Goal: Task Accomplishment & Management: Use online tool/utility

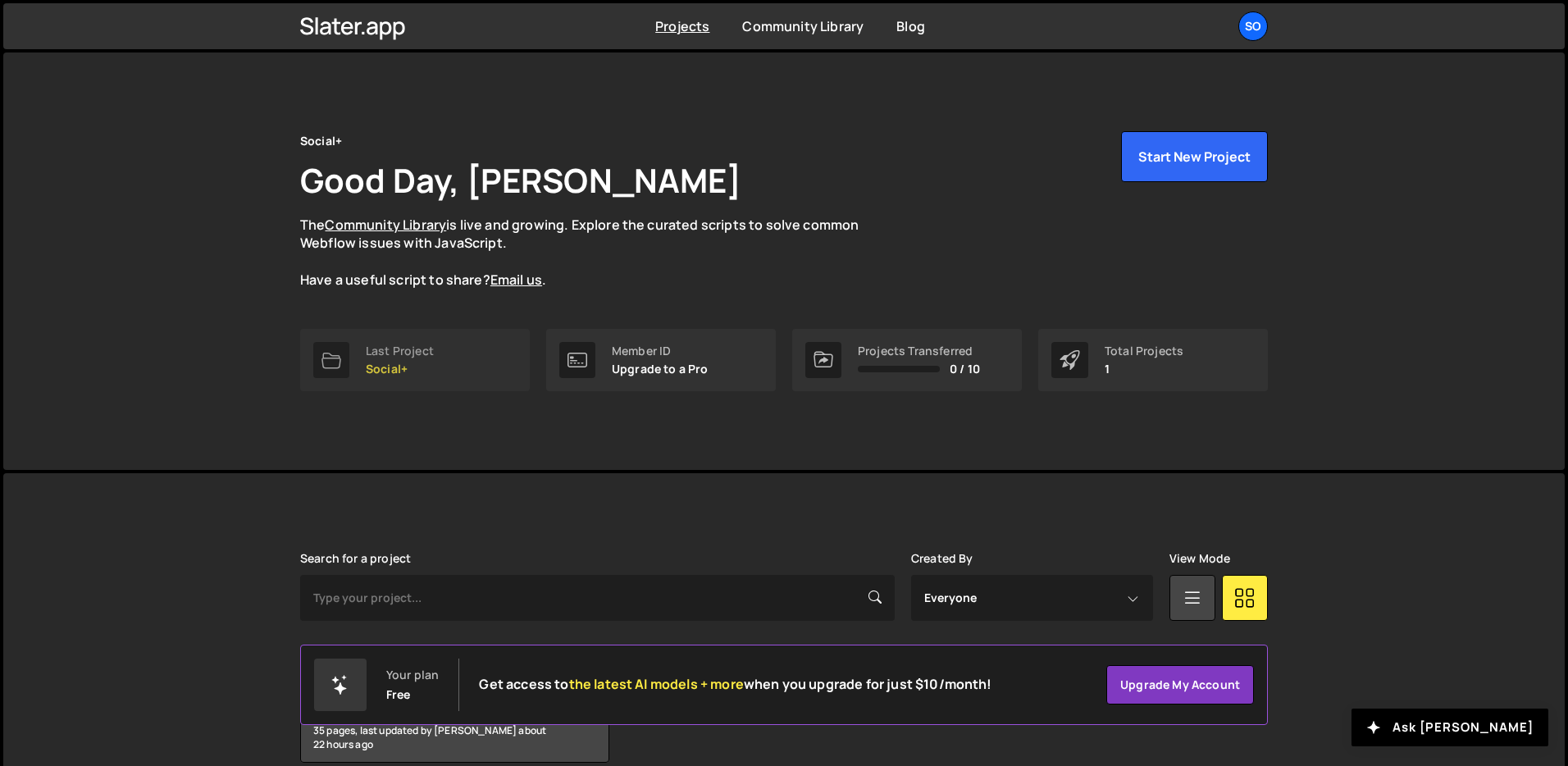
click at [416, 353] on div "Last Project" at bounding box center [399, 351] width 68 height 13
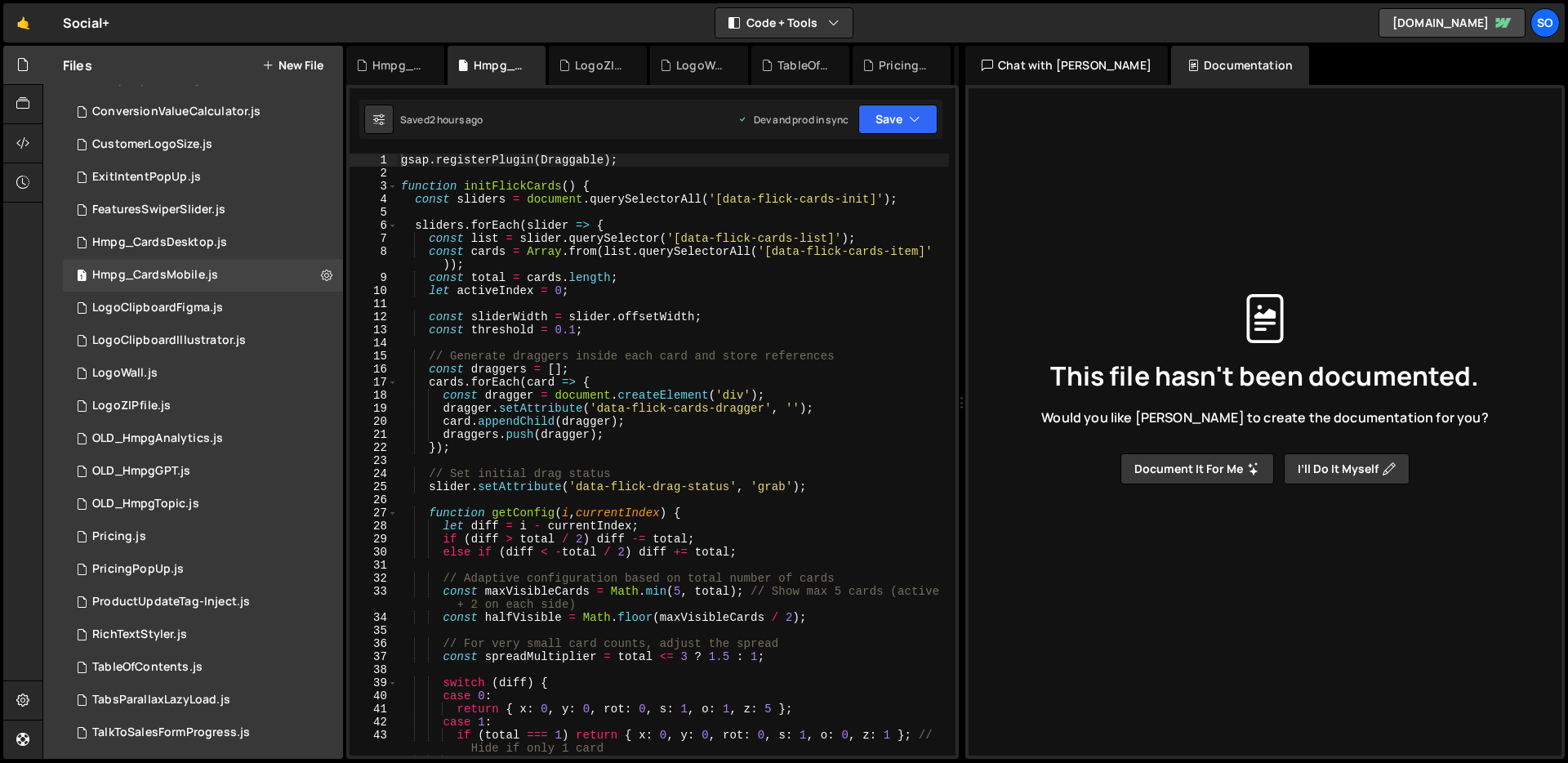
scroll to position [78, 0]
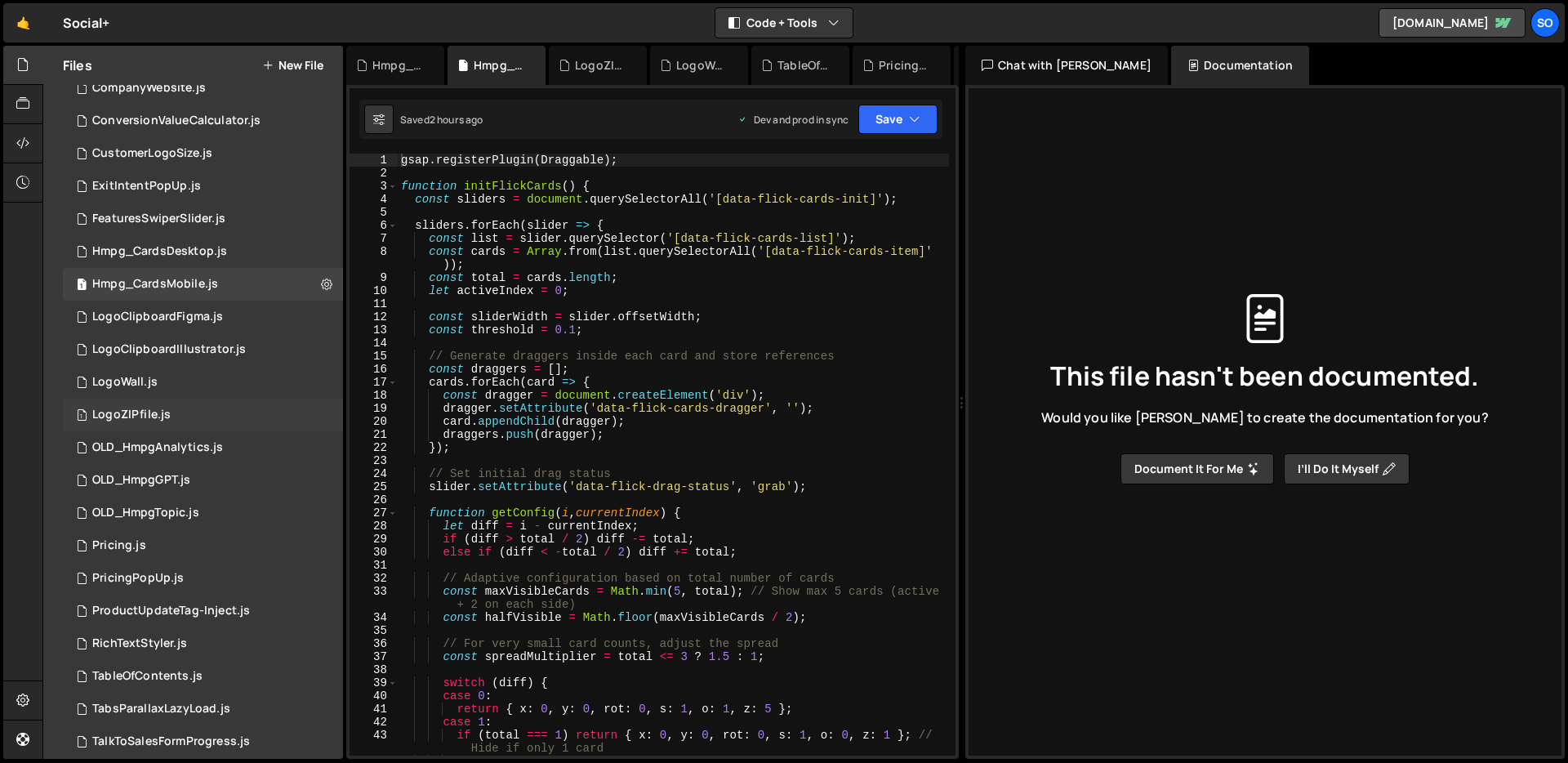
click at [174, 412] on div "1 LogoZIPfile.js 0" at bounding box center [203, 414] width 280 height 32
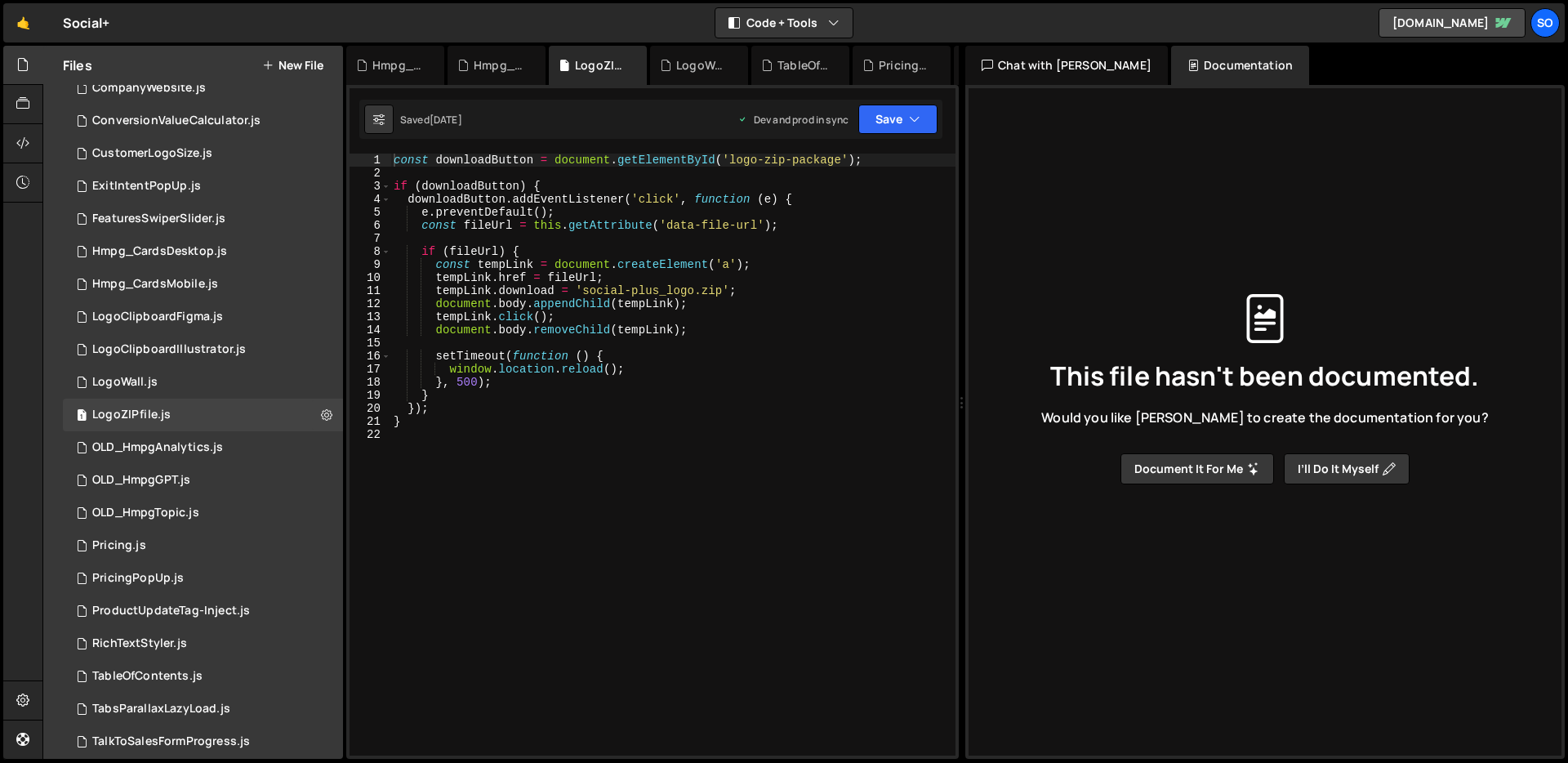
click at [512, 433] on div "const downloadButton = document . getElementById ( 'logo-zip-package' ) ; if ( …" at bounding box center [672, 468] width 565 height 628
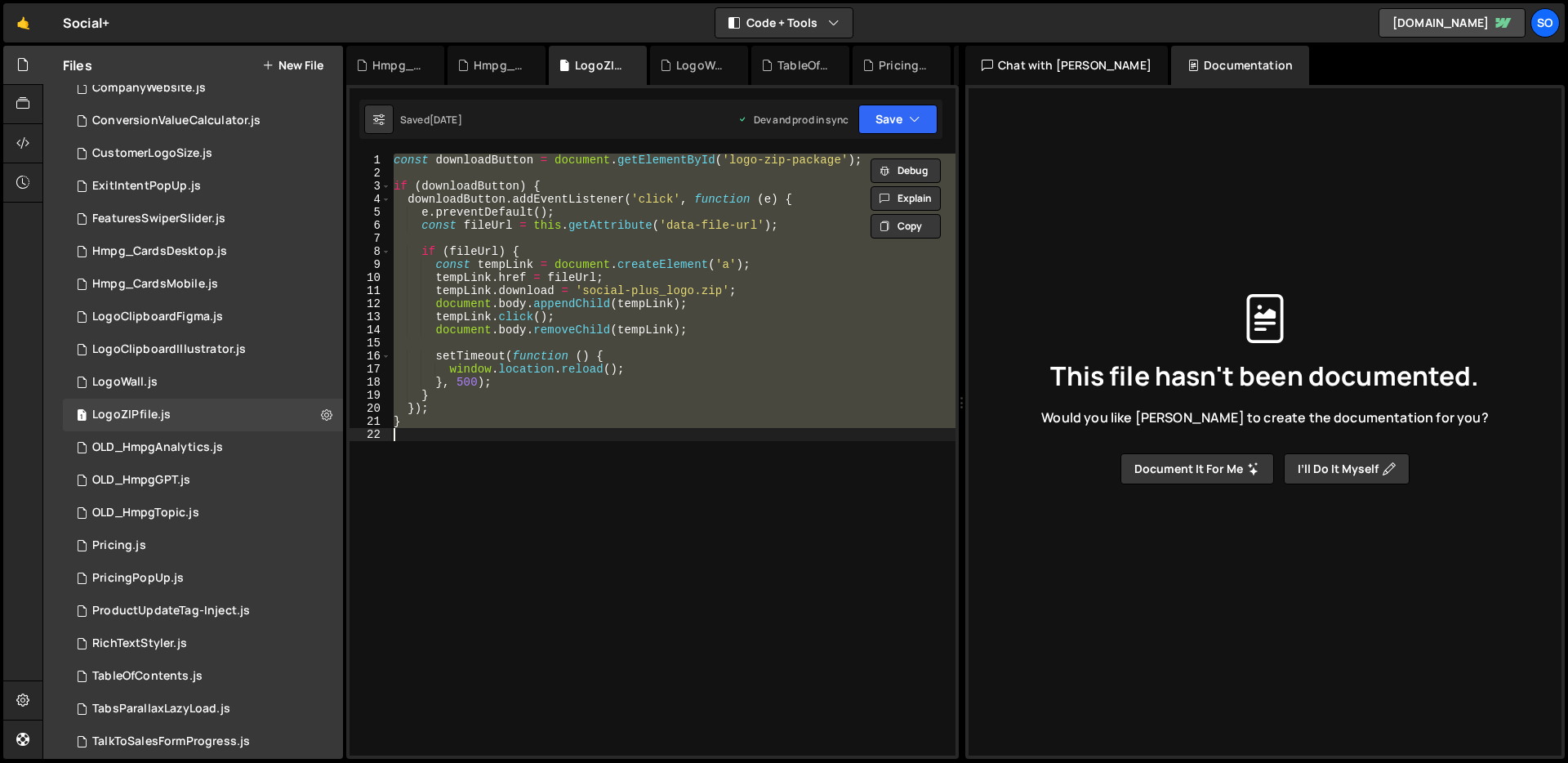
click at [490, 414] on div "const downloadButton = document . getElementById ( 'logo-zip-package' ) ; if ( …" at bounding box center [672, 454] width 565 height 602
type textarea "});"
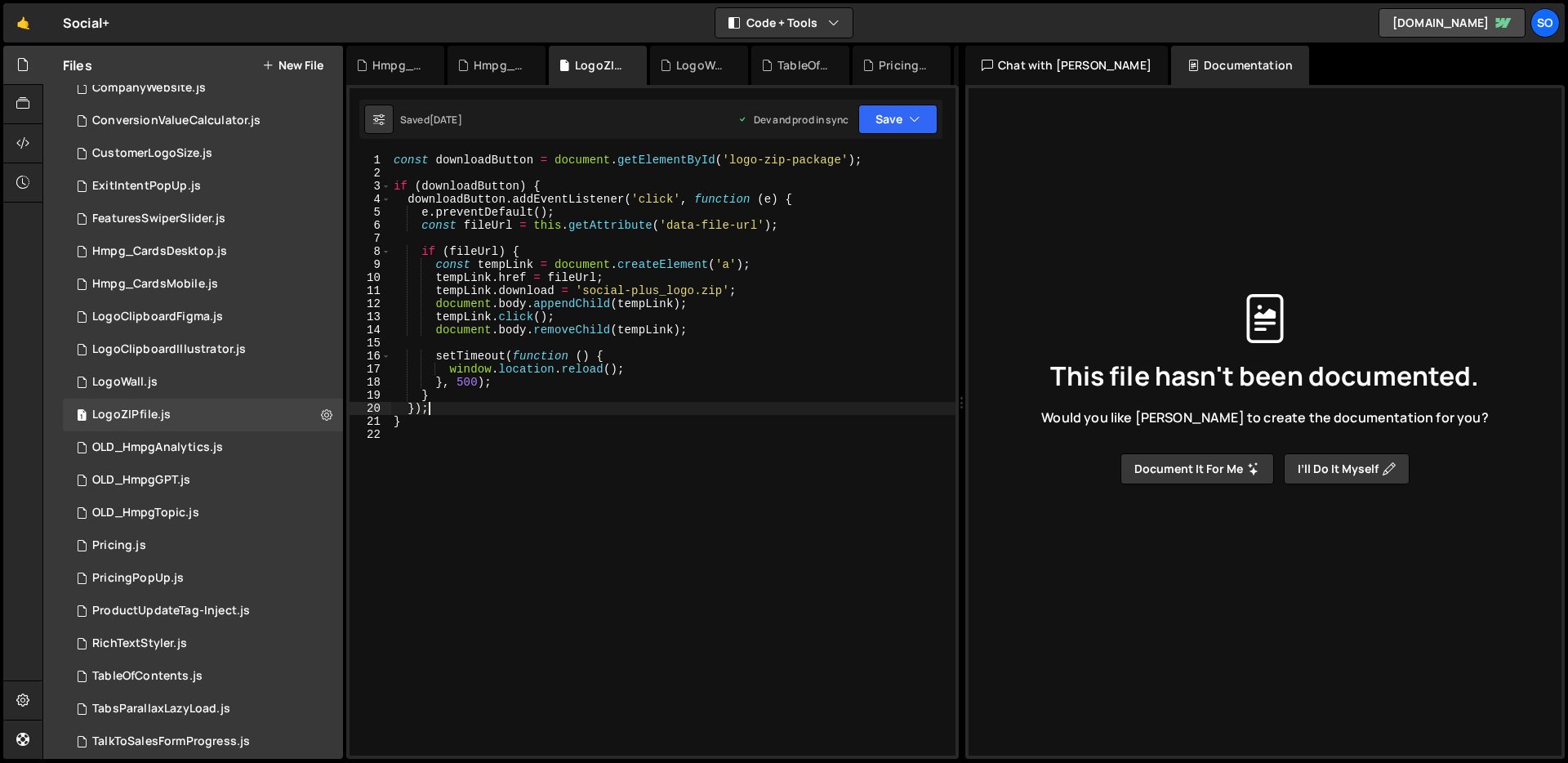
click at [453, 443] on div "const downloadButton = document . getElementById ( 'logo-zip-package' ) ; if ( …" at bounding box center [672, 468] width 565 height 628
type textarea "}"
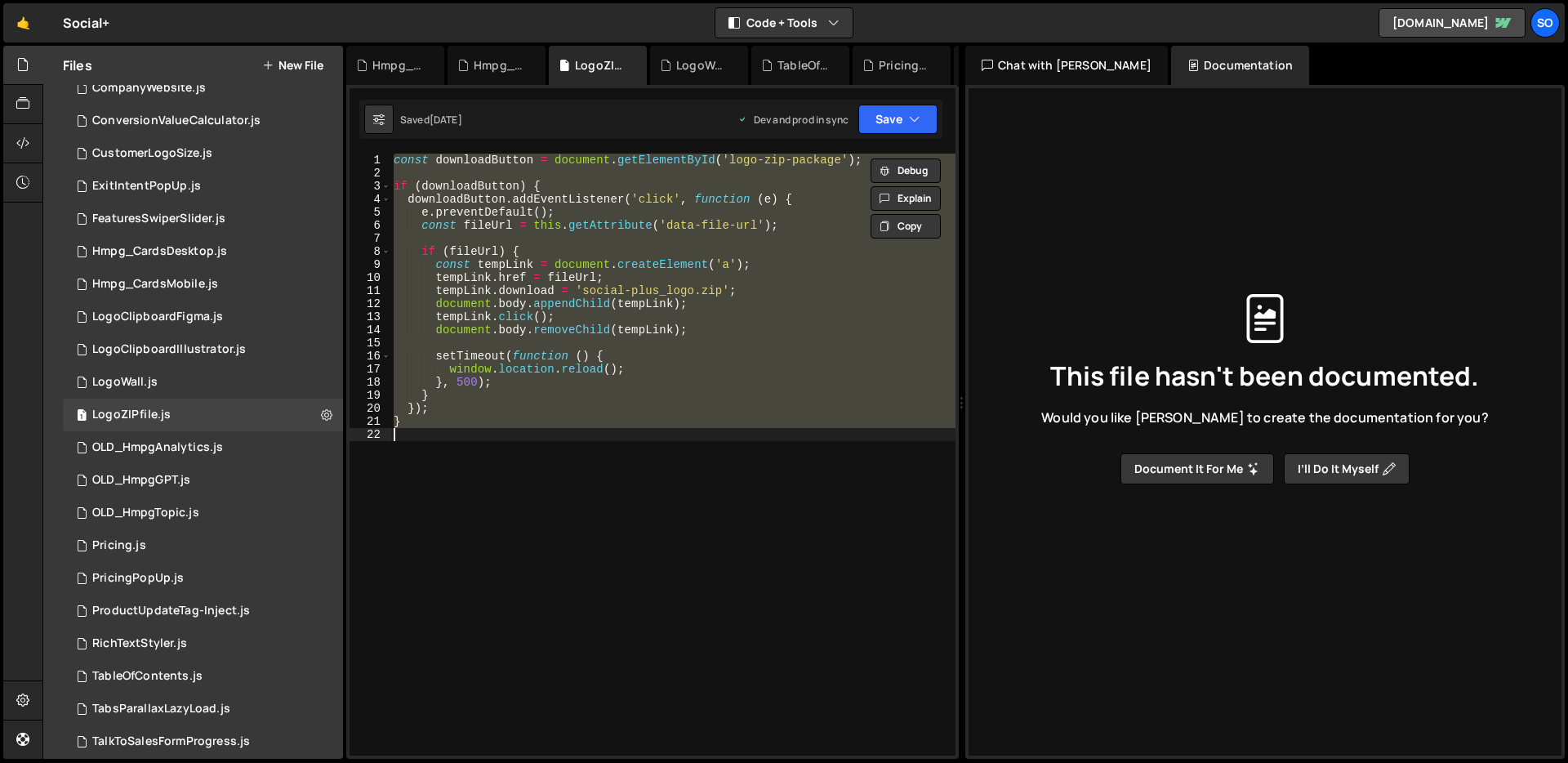
click at [616, 447] on div "const downloadButton = document . getElementById ( 'logo-zip-package' ) ; if ( …" at bounding box center [672, 454] width 565 height 602
paste textarea
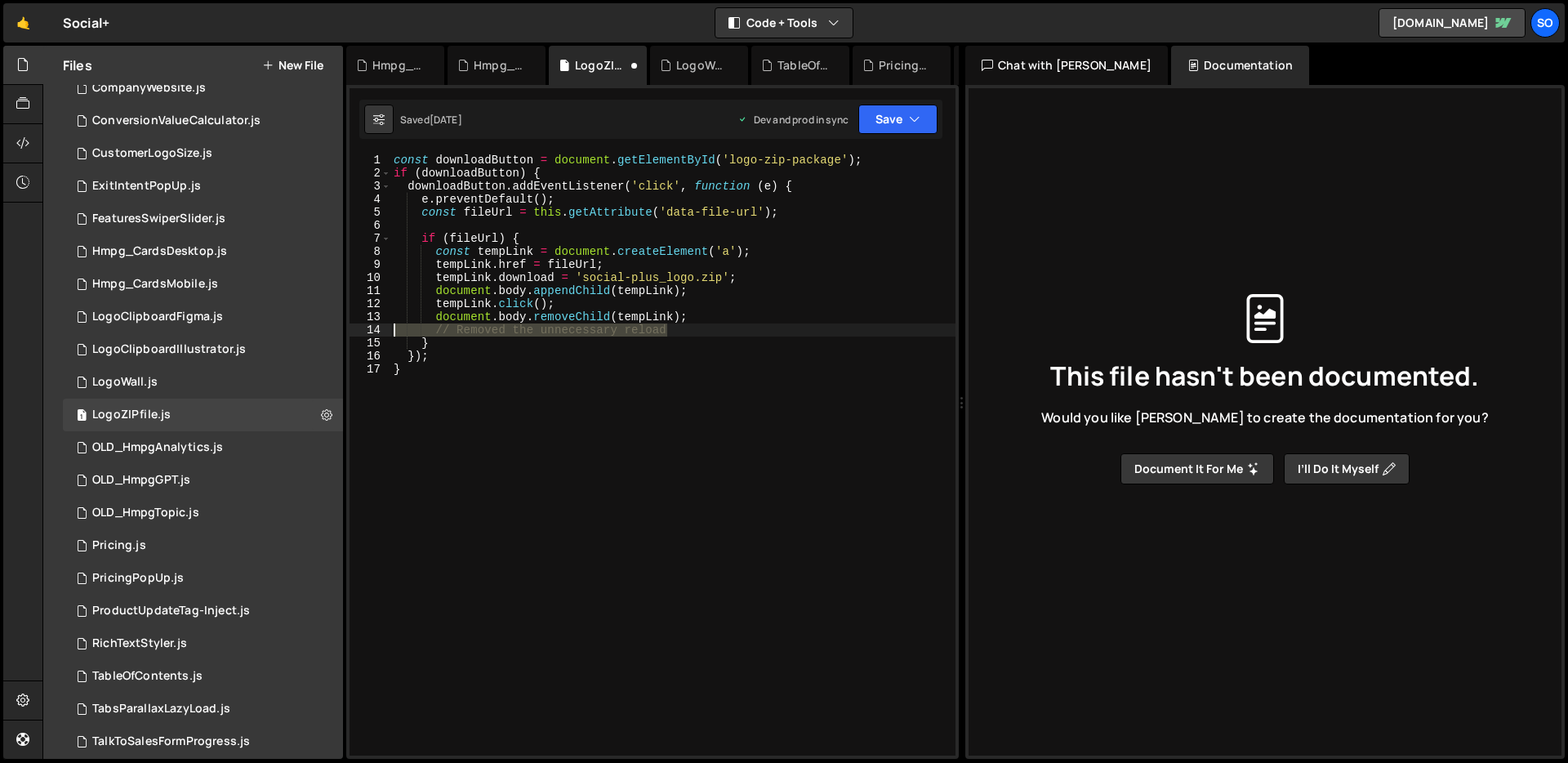
drag, startPoint x: 682, startPoint y: 330, endPoint x: 368, endPoint y: 329, distance: 314.0
click at [368, 329] on div "} 1 2 3 4 5 6 7 8 9 10 11 12 13 14 15 16 17 const downloadButton = document . g…" at bounding box center [652, 454] width 606 height 602
type textarea "// Removed the unnecessary reload"
type textarea "document.body.removeChild(tempLink);"
click at [915, 126] on icon "button" at bounding box center [914, 119] width 12 height 17
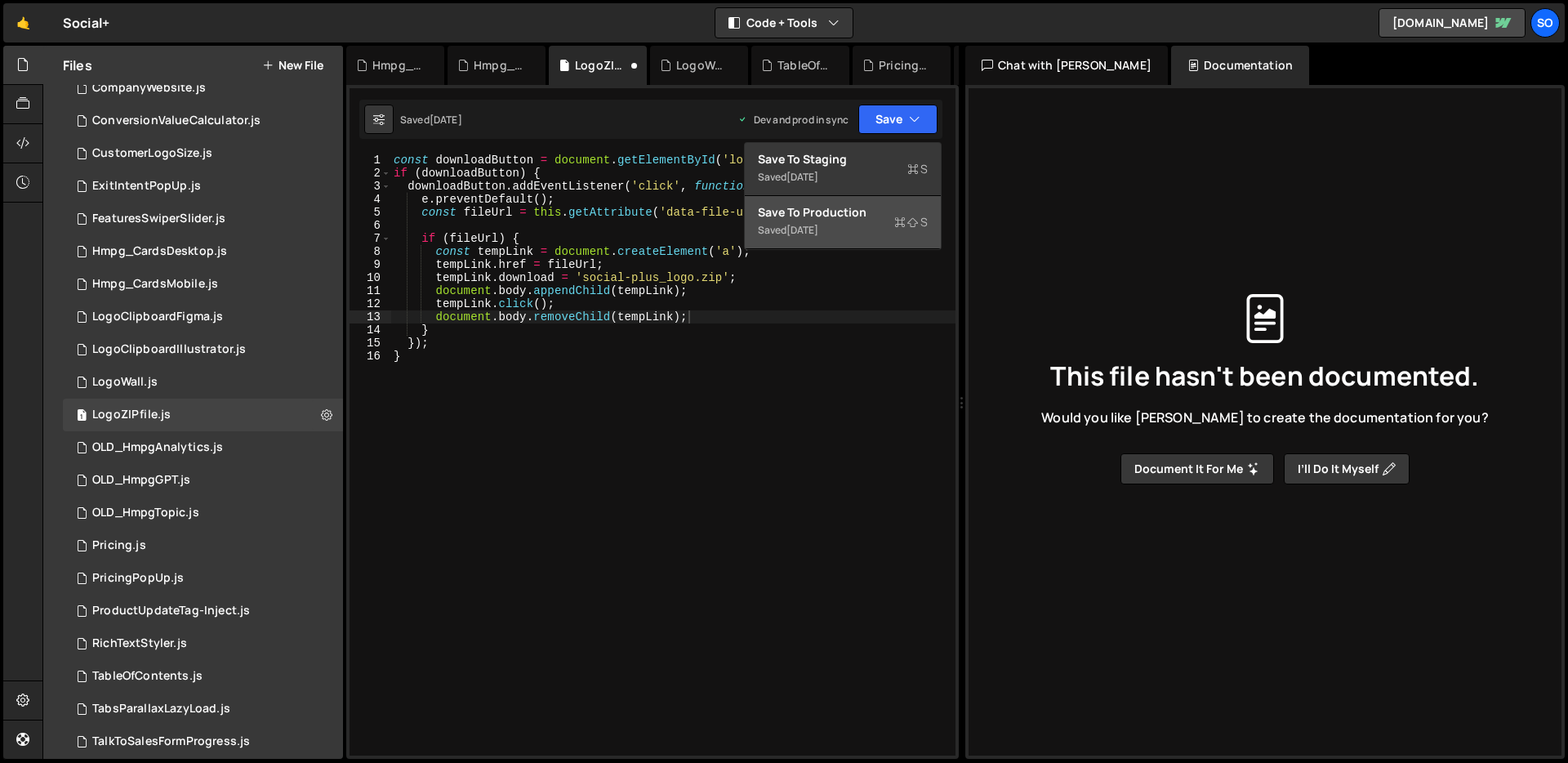
click at [851, 211] on div "Save to Production S" at bounding box center [843, 212] width 170 height 17
